Goal: Information Seeking & Learning: Learn about a topic

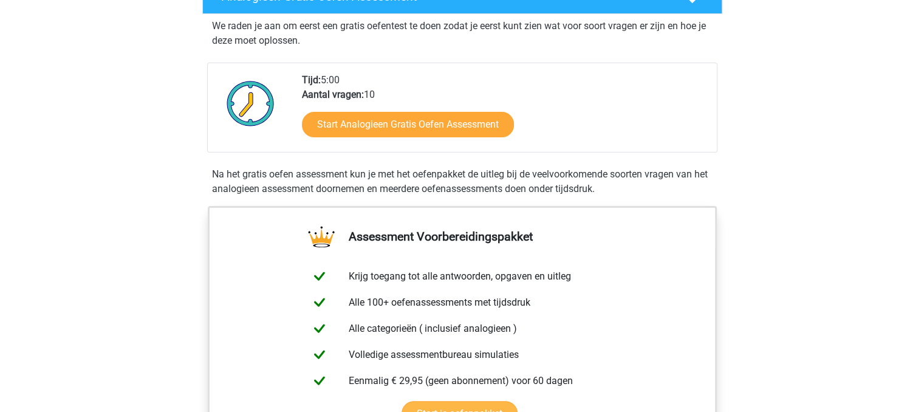
scroll to position [243, 0]
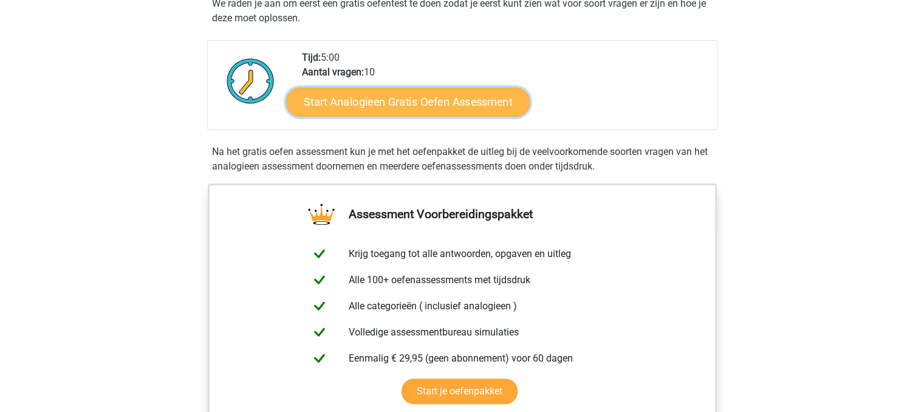
click at [433, 108] on link "Start Analogieen Gratis Oefen Assessment" at bounding box center [408, 101] width 244 height 29
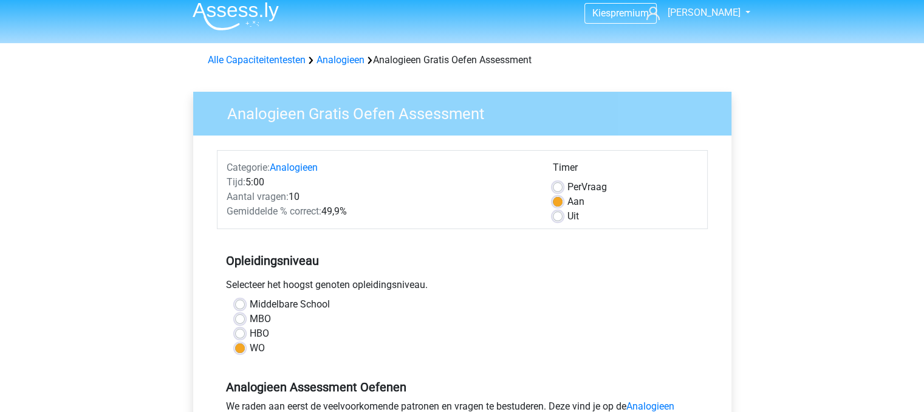
scroll to position [365, 0]
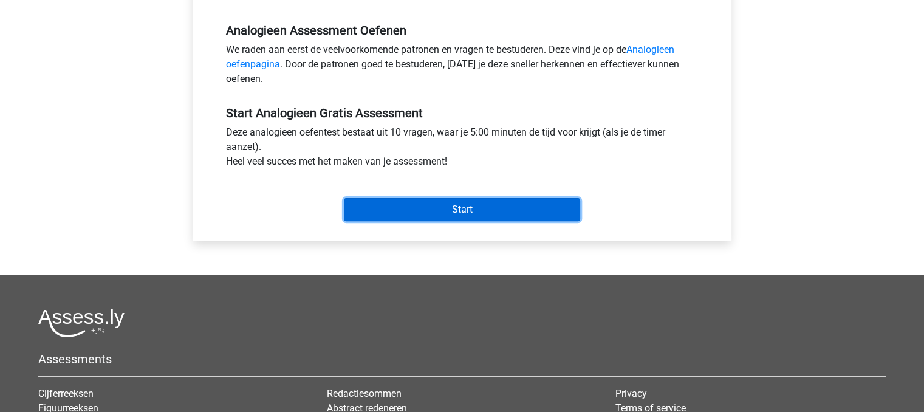
click at [428, 214] on input "Start" at bounding box center [462, 209] width 236 height 23
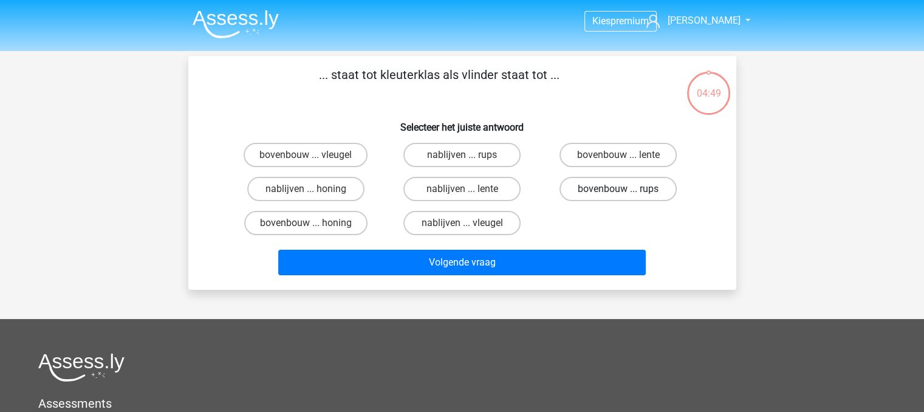
click at [603, 187] on label "bovenbouw ... rups" at bounding box center [618, 189] width 117 height 24
click at [619, 189] on input "bovenbouw ... rups" at bounding box center [623, 193] width 8 height 8
radio input "true"
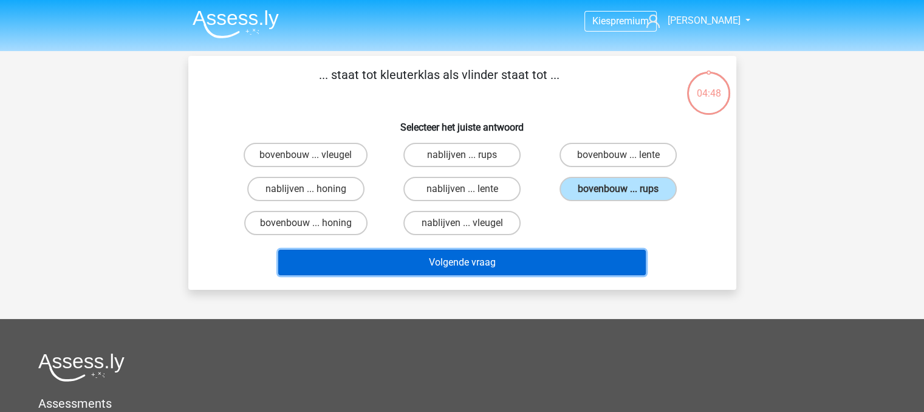
click at [578, 262] on button "Volgende vraag" at bounding box center [462, 263] width 368 height 26
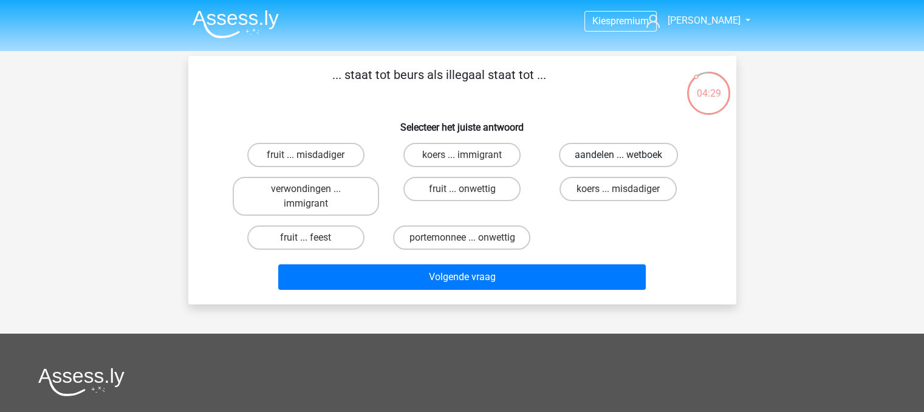
click at [614, 159] on label "aandelen ... wetboek" at bounding box center [618, 155] width 119 height 24
click at [619, 159] on input "aandelen ... wetboek" at bounding box center [623, 159] width 8 height 8
radio input "true"
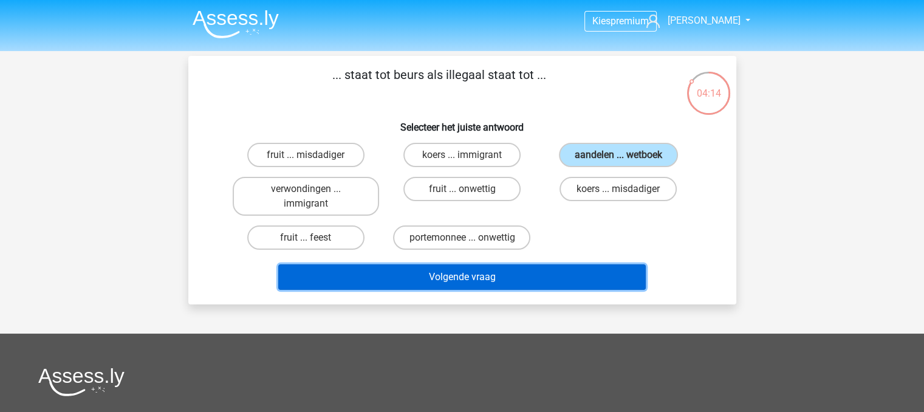
click at [582, 273] on button "Volgende vraag" at bounding box center [462, 277] width 368 height 26
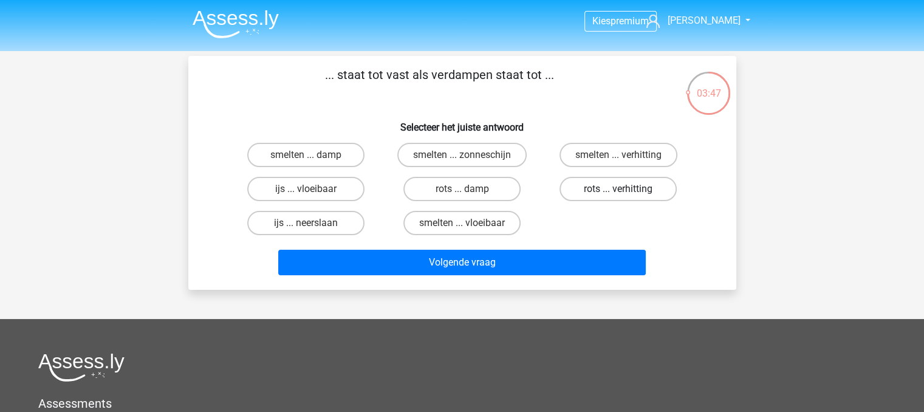
click at [615, 185] on label "rots ... verhitting" at bounding box center [618, 189] width 117 height 24
click at [619, 189] on input "rots ... verhitting" at bounding box center [623, 193] width 8 height 8
radio input "true"
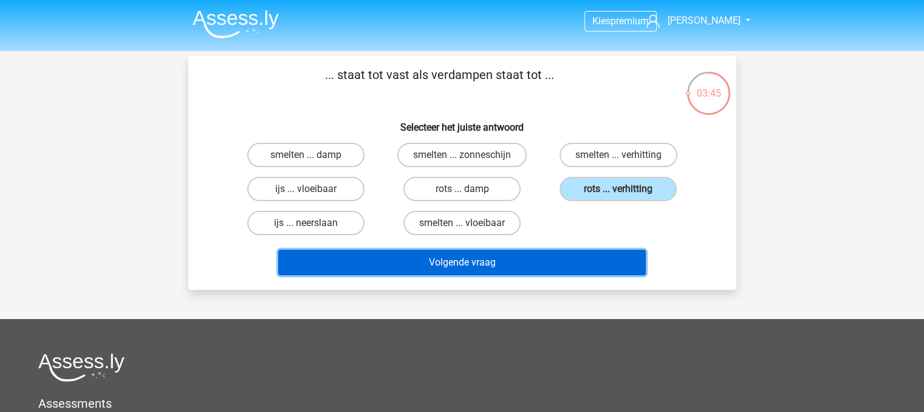
click at [593, 258] on button "Volgende vraag" at bounding box center [462, 263] width 368 height 26
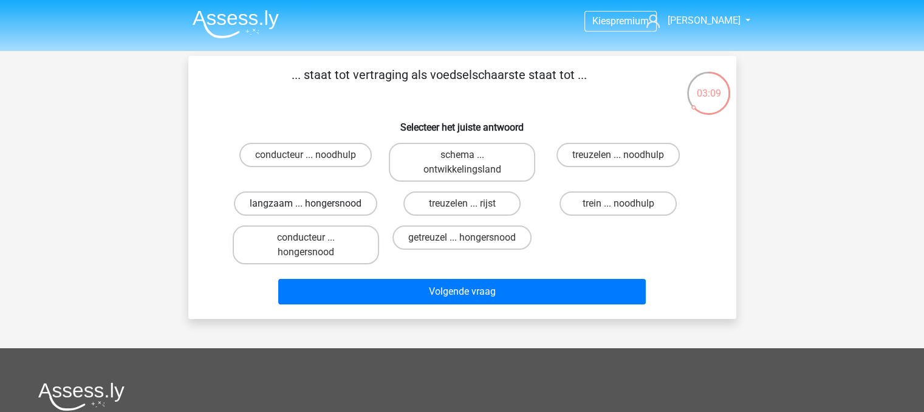
click at [349, 208] on label "langzaam ... hongersnood" at bounding box center [305, 203] width 143 height 24
click at [314, 208] on input "langzaam ... hongersnood" at bounding box center [310, 208] width 8 height 8
radio input "true"
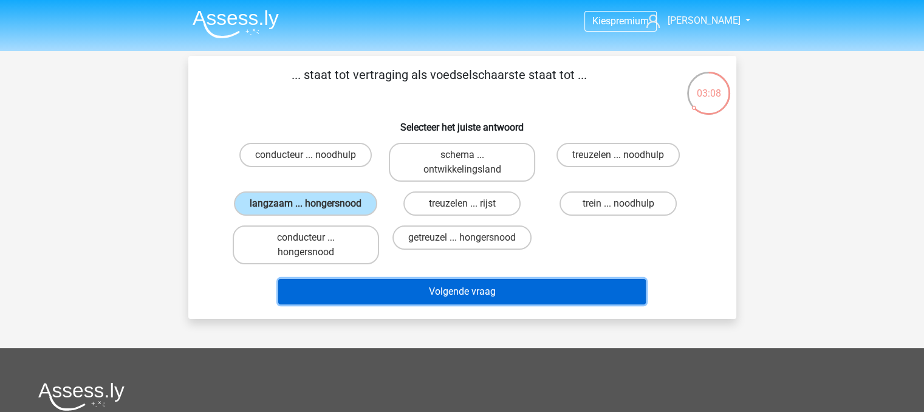
click at [403, 289] on button "Volgende vraag" at bounding box center [462, 292] width 368 height 26
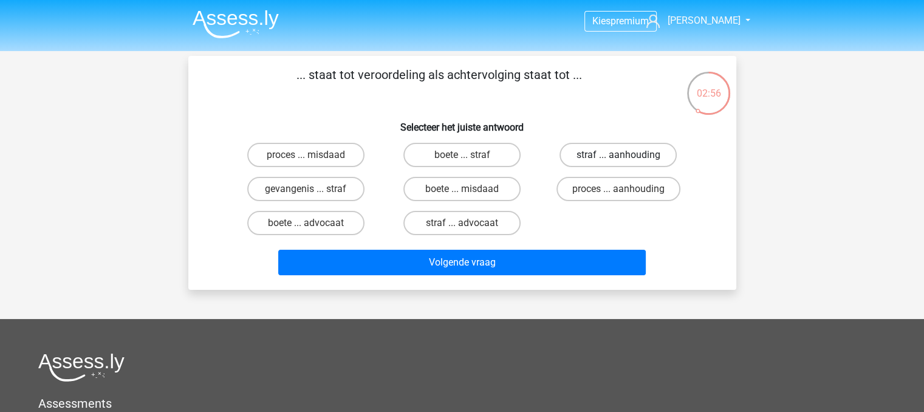
click at [637, 157] on label "straf ... aanhouding" at bounding box center [618, 155] width 117 height 24
click at [626, 157] on input "straf ... aanhouding" at bounding box center [623, 159] width 8 height 8
radio input "true"
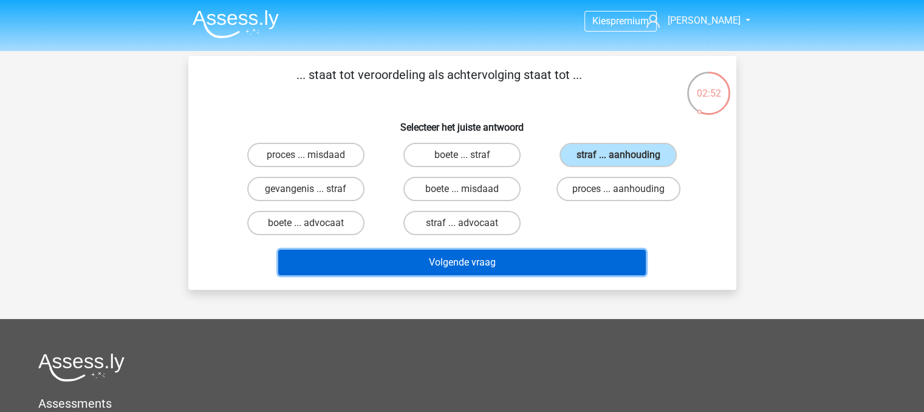
click at [576, 260] on button "Volgende vraag" at bounding box center [462, 263] width 368 height 26
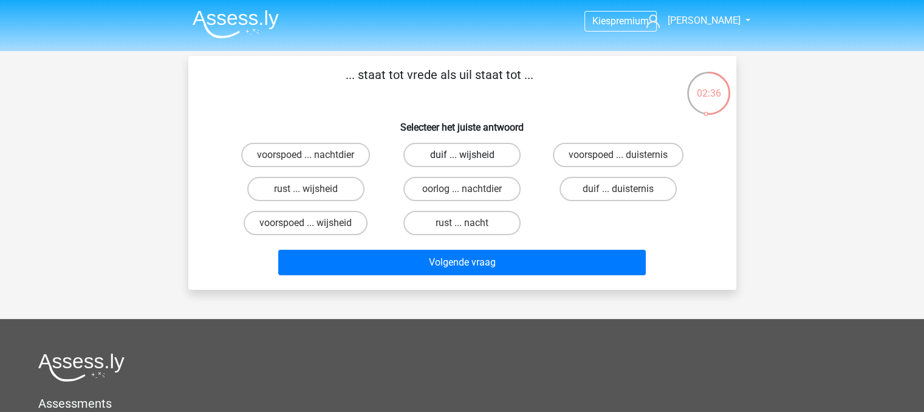
click at [508, 157] on label "duif ... wijsheid" at bounding box center [461, 155] width 117 height 24
click at [470, 157] on input "duif ... wijsheid" at bounding box center [466, 159] width 8 height 8
radio input "true"
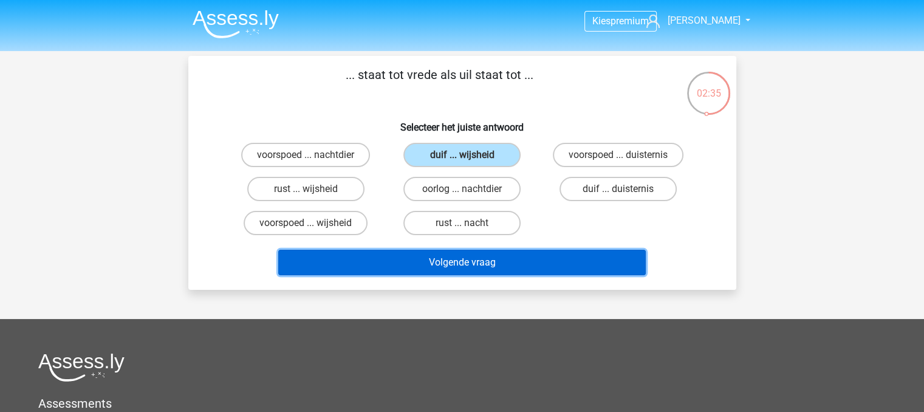
click at [494, 258] on button "Volgende vraag" at bounding box center [462, 263] width 368 height 26
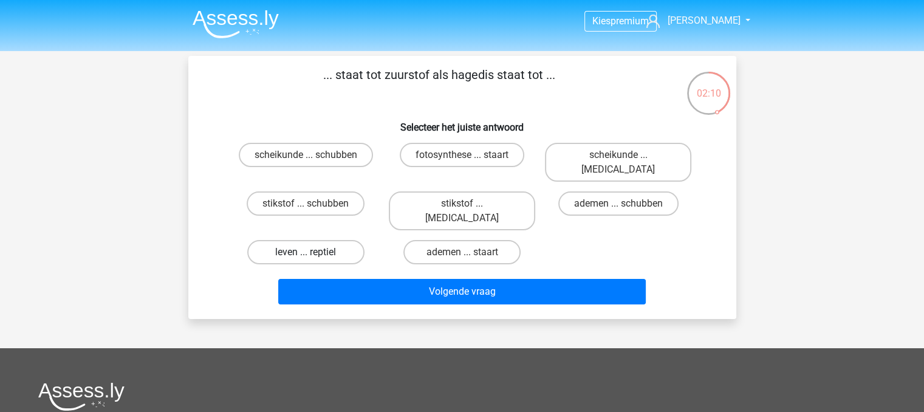
click at [343, 240] on label "leven ... reptiel" at bounding box center [305, 252] width 117 height 24
click at [314, 252] on input "leven ... reptiel" at bounding box center [310, 256] width 8 height 8
radio input "true"
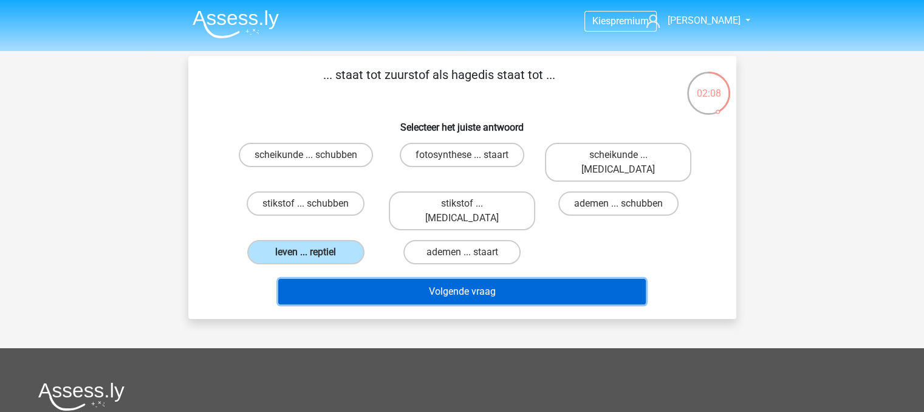
click at [389, 279] on button "Volgende vraag" at bounding box center [462, 292] width 368 height 26
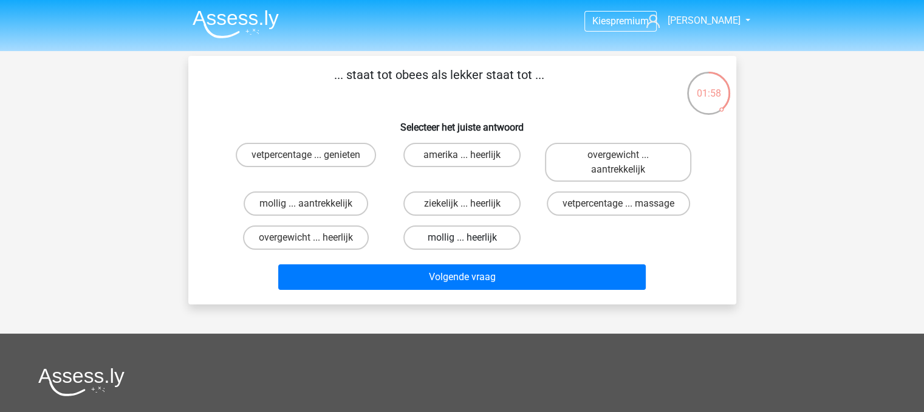
click at [512, 241] on label "mollig ... heerlijk" at bounding box center [461, 237] width 117 height 24
click at [470, 241] on input "mollig ... heerlijk" at bounding box center [466, 242] width 8 height 8
radio input "true"
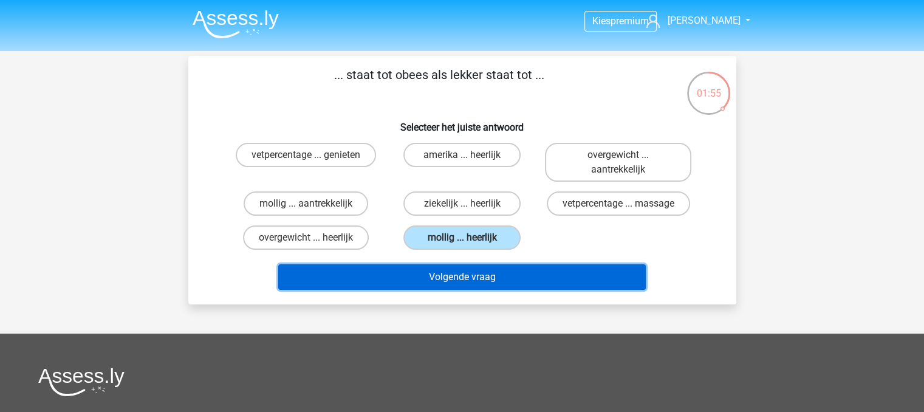
click at [549, 280] on button "Volgende vraag" at bounding box center [462, 277] width 368 height 26
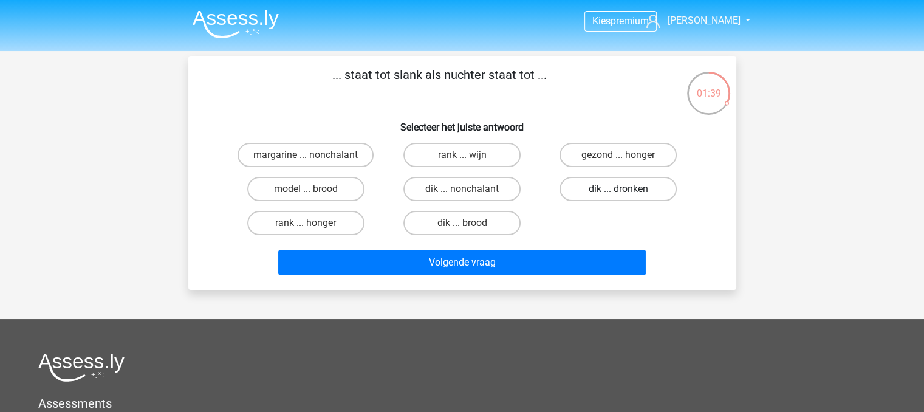
click at [594, 194] on label "dik ... dronken" at bounding box center [618, 189] width 117 height 24
click at [619, 194] on input "dik ... dronken" at bounding box center [623, 193] width 8 height 8
radio input "true"
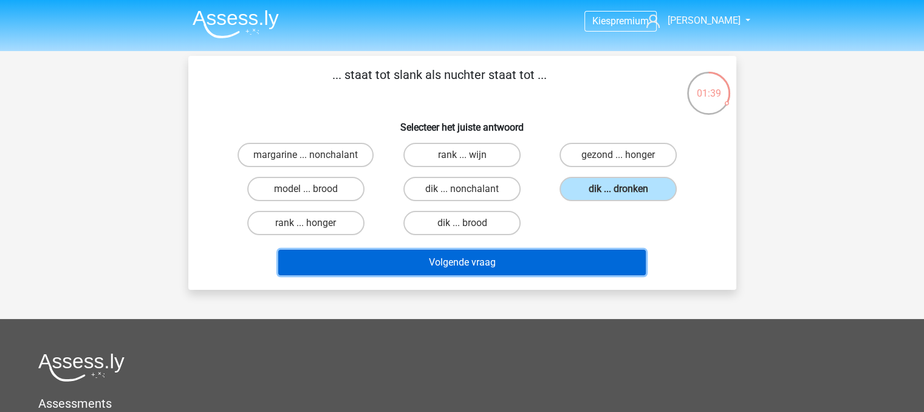
click at [584, 253] on button "Volgende vraag" at bounding box center [462, 263] width 368 height 26
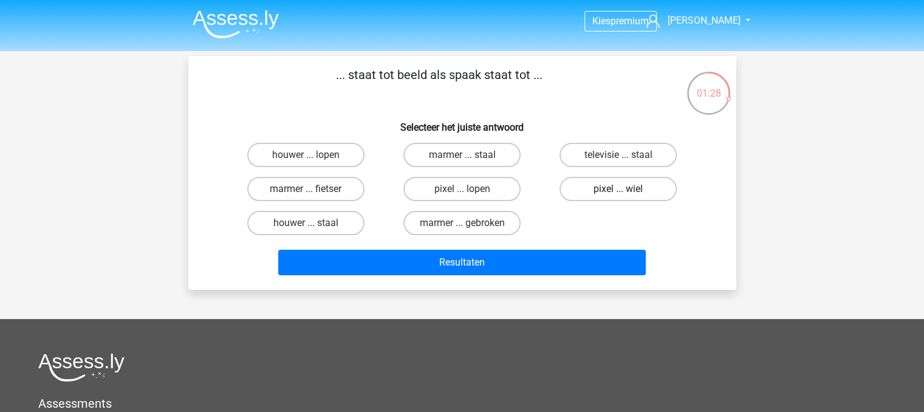
click at [574, 186] on label "pixel ... wiel" at bounding box center [618, 189] width 117 height 24
click at [619, 189] on input "pixel ... wiel" at bounding box center [623, 193] width 8 height 8
radio input "true"
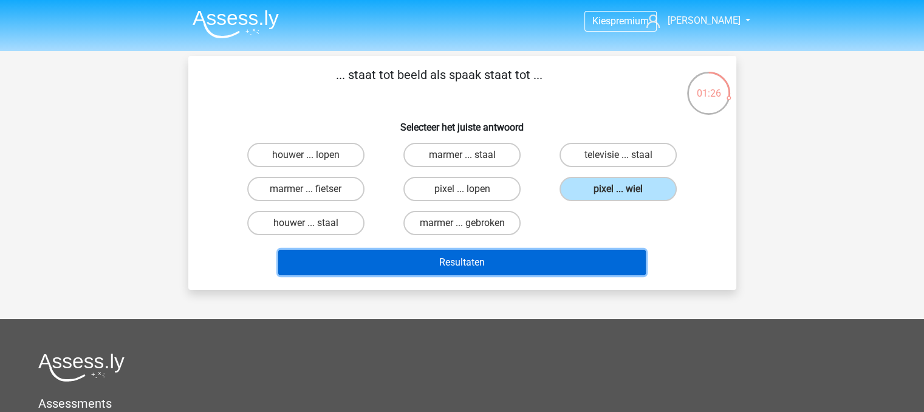
click at [533, 256] on button "Resultaten" at bounding box center [462, 263] width 368 height 26
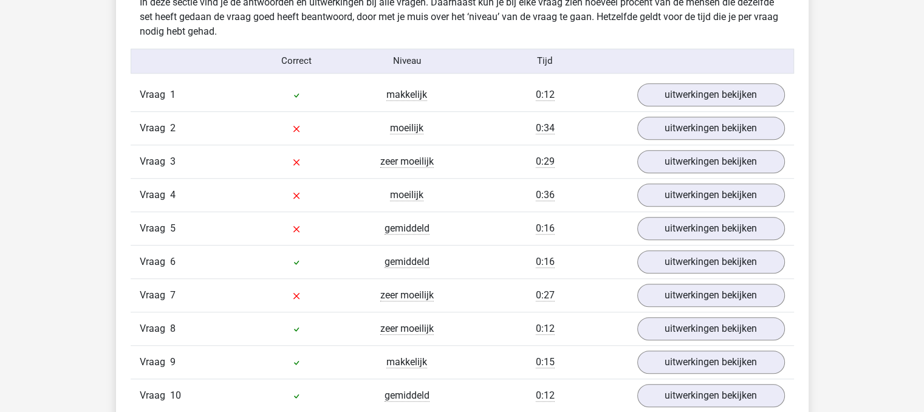
scroll to position [972, 0]
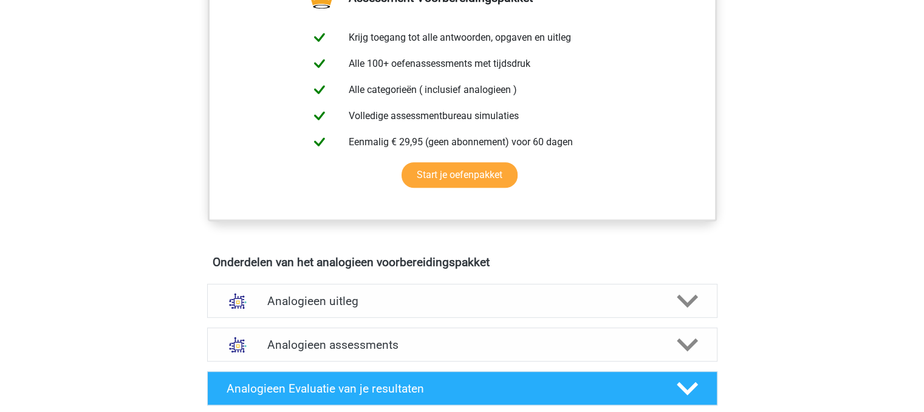
scroll to position [486, 0]
